Goal: Transaction & Acquisition: Purchase product/service

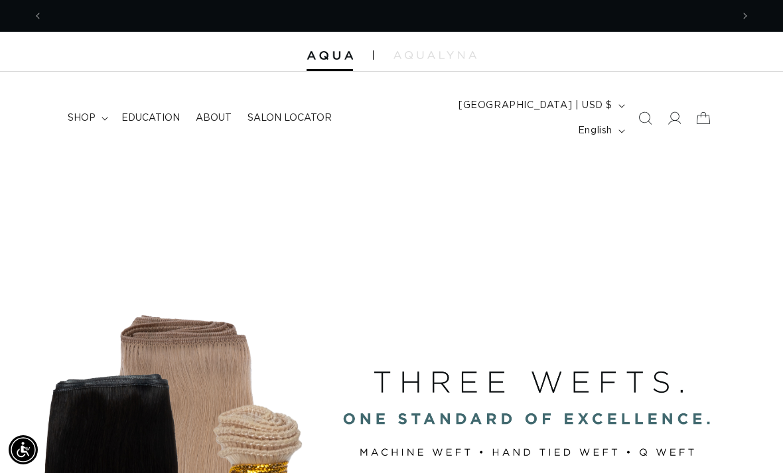
scroll to position [0, 1378]
click at [672, 112] on icon at bounding box center [674, 118] width 13 height 13
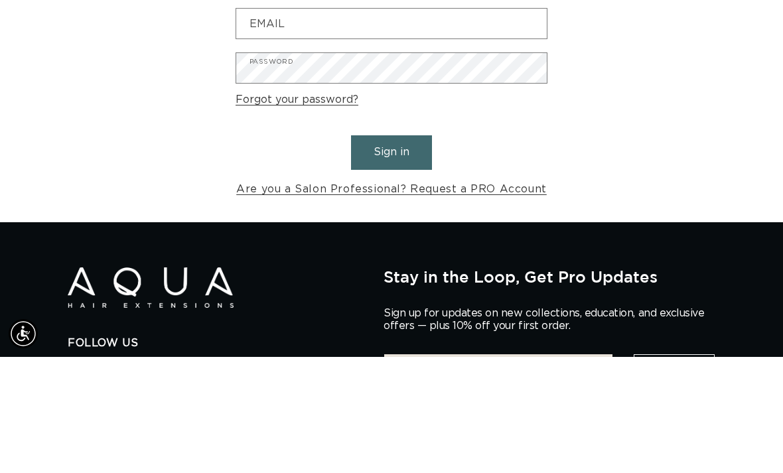
scroll to position [0, 689]
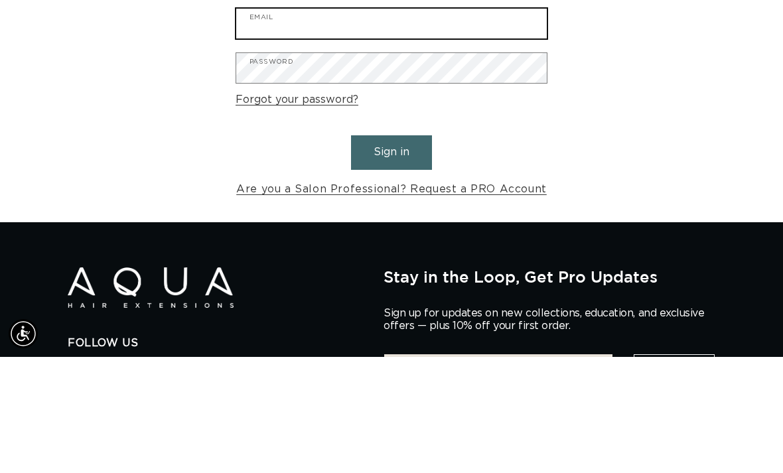
type input "[EMAIL_ADDRESS][DOMAIN_NAME]"
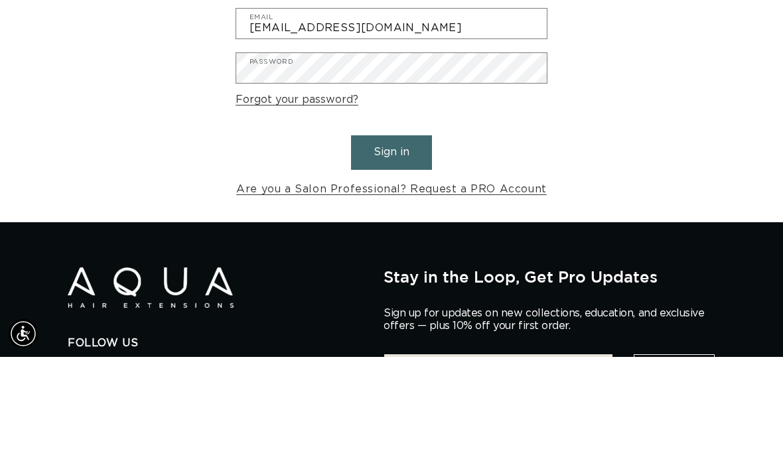
click at [392, 252] on button "Sign in" at bounding box center [391, 269] width 81 height 34
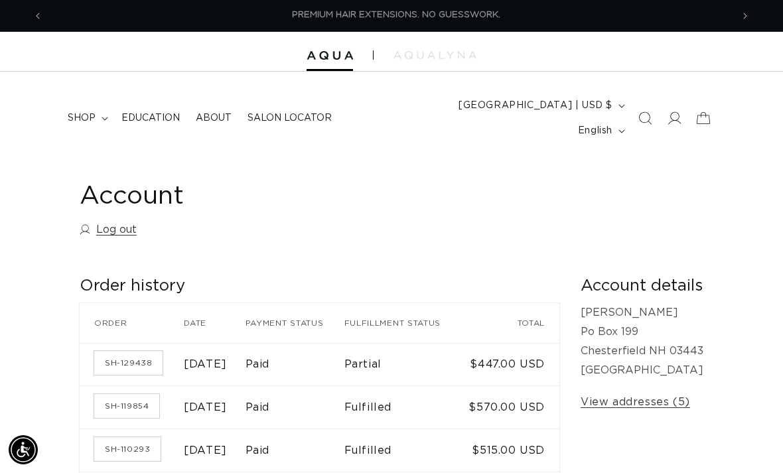
scroll to position [0, 689]
click at [105, 104] on summary "shop" at bounding box center [87, 118] width 54 height 28
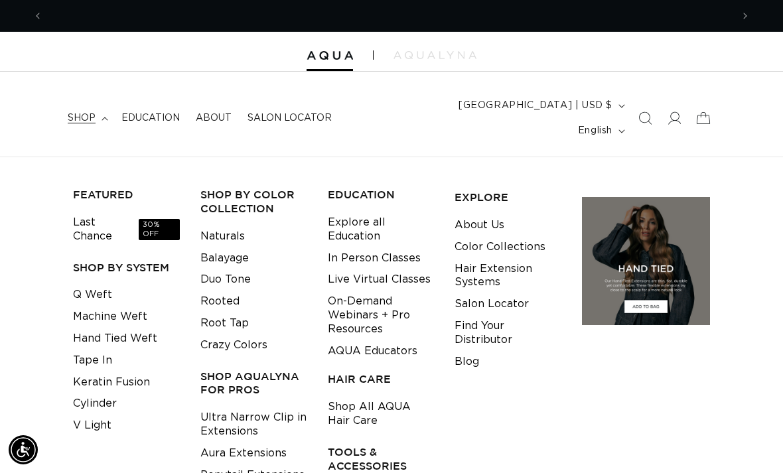
scroll to position [0, 1378]
click at [641, 112] on icon "Search" at bounding box center [645, 118] width 13 height 13
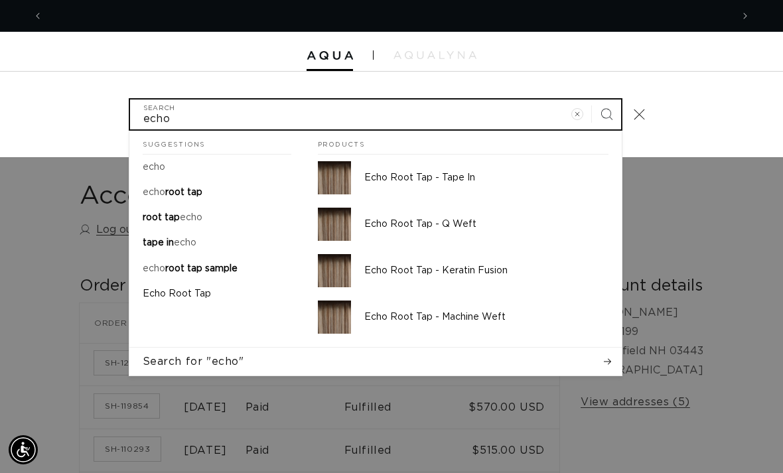
scroll to position [0, 689]
type input "echo"
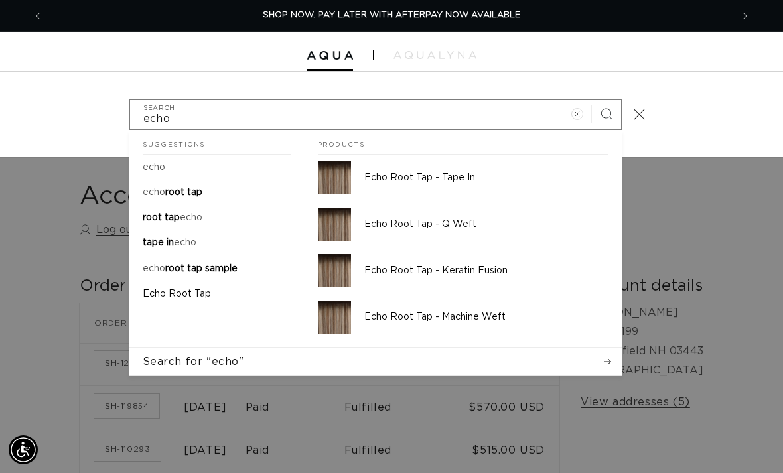
click at [471, 311] on p "Echo Root Tap - Machine Weft" at bounding box center [486, 317] width 244 height 12
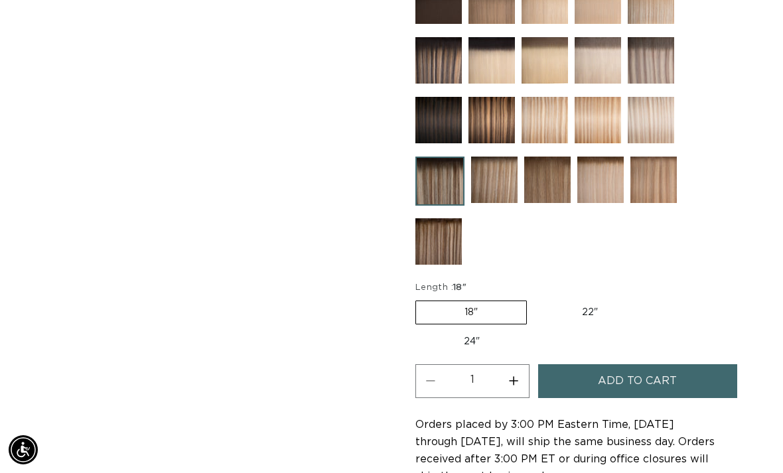
scroll to position [0, 689]
click at [587, 301] on label "22" Variant sold out or unavailable" at bounding box center [590, 312] width 113 height 23
click at [534, 299] on input "22" Variant sold out or unavailable" at bounding box center [534, 298] width 1 height 1
radio input "true"
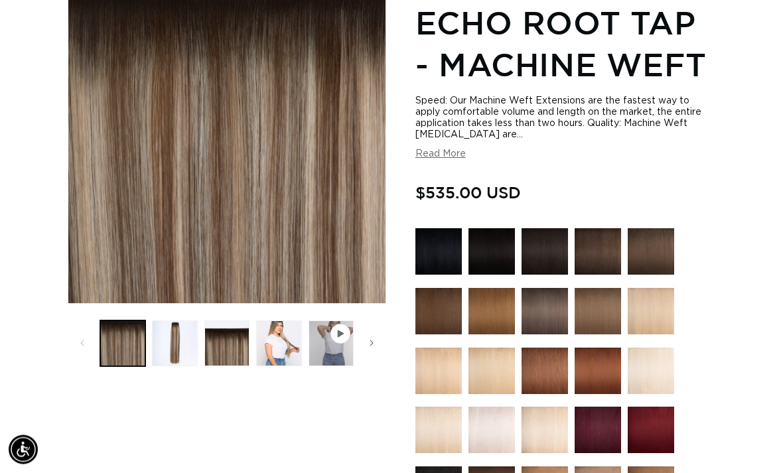
scroll to position [0, 1378]
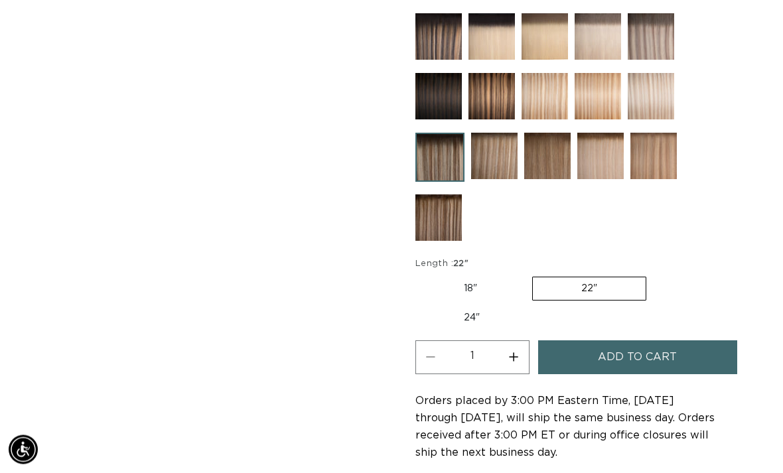
click at [629, 346] on span "Add to cart" at bounding box center [637, 358] width 79 height 34
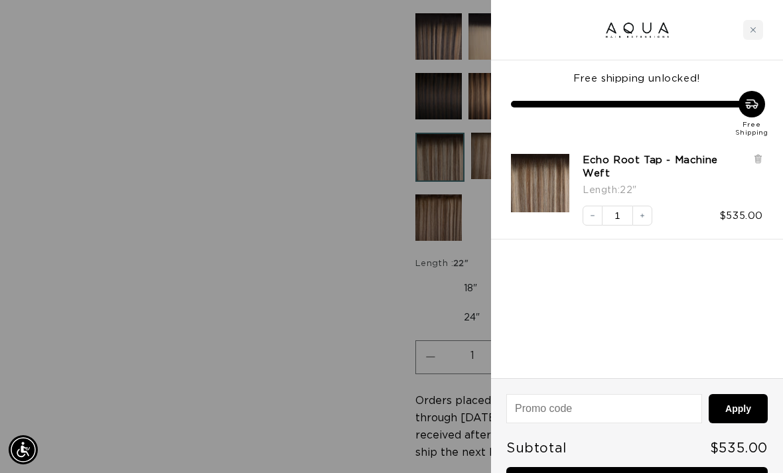
scroll to position [0, 689]
